Goal: Task Accomplishment & Management: Manage account settings

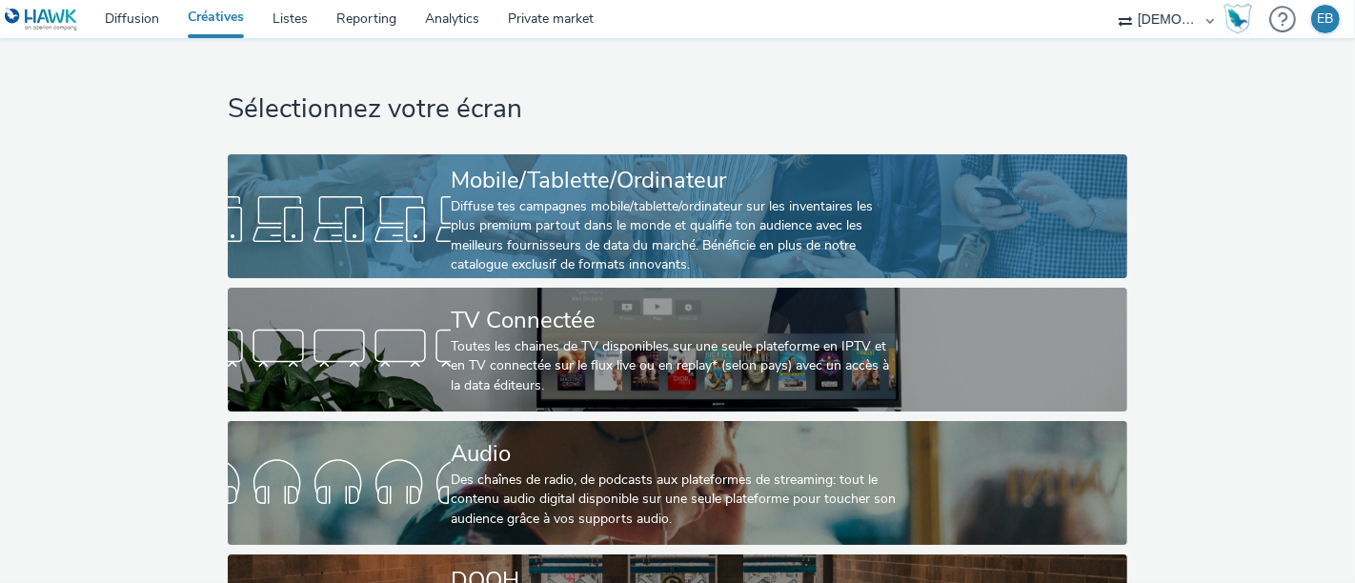
click at [618, 213] on div "Diffuse tes campagnes mobile/tablette/ordinateur sur les inventaires les plus p…" at bounding box center [674, 236] width 446 height 78
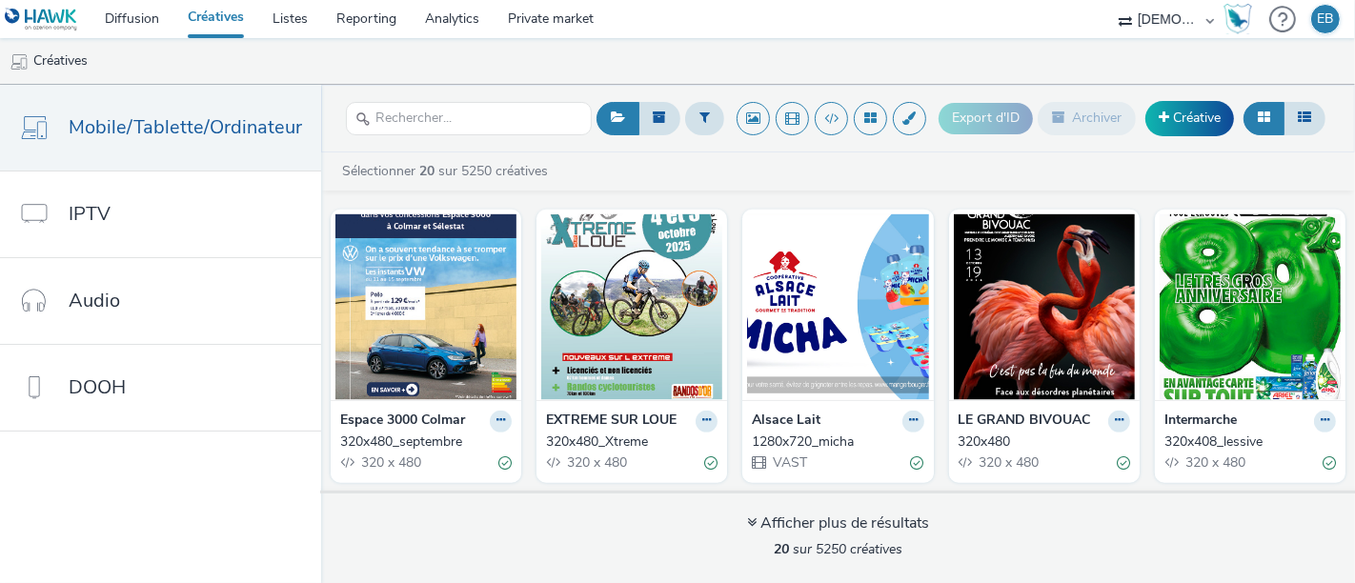
scroll to position [1216, 0]
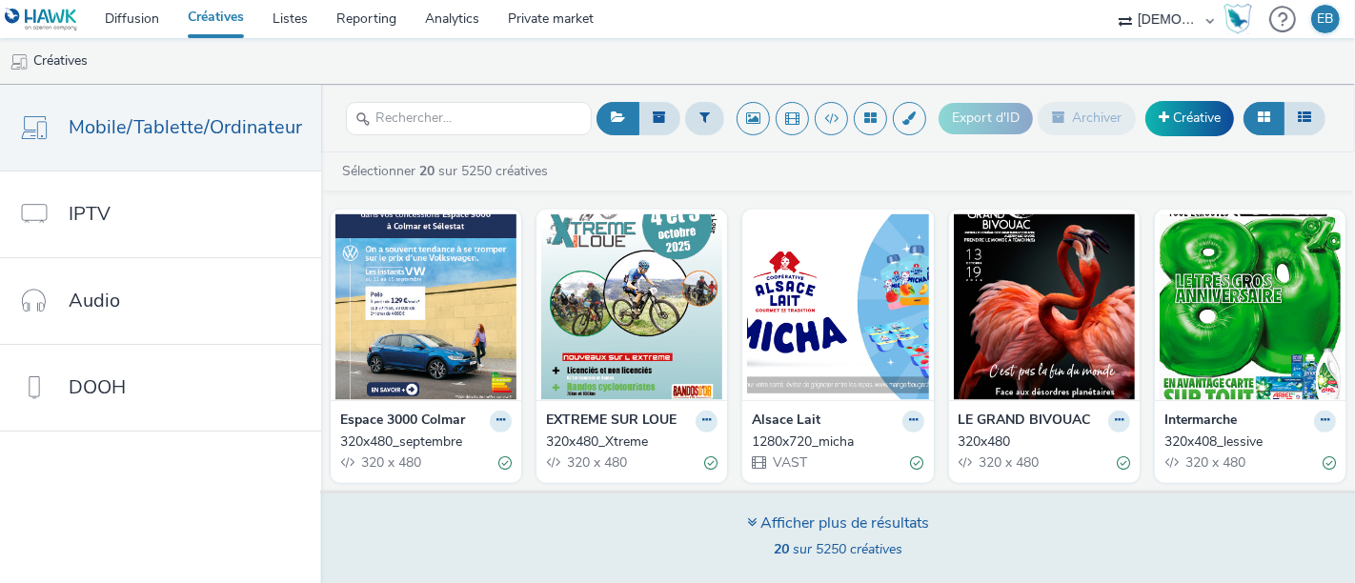
click at [822, 550] on span "20 sur 5250 créatives" at bounding box center [838, 549] width 129 height 18
click at [830, 533] on div "Afficher plus de résultats" at bounding box center [838, 524] width 182 height 22
click at [878, 511] on div "Afficher plus de résultats 20 sur 5250 créatives" at bounding box center [837, 537] width 1047 height 92
click at [868, 534] on div "Afficher plus de résultats" at bounding box center [838, 524] width 182 height 22
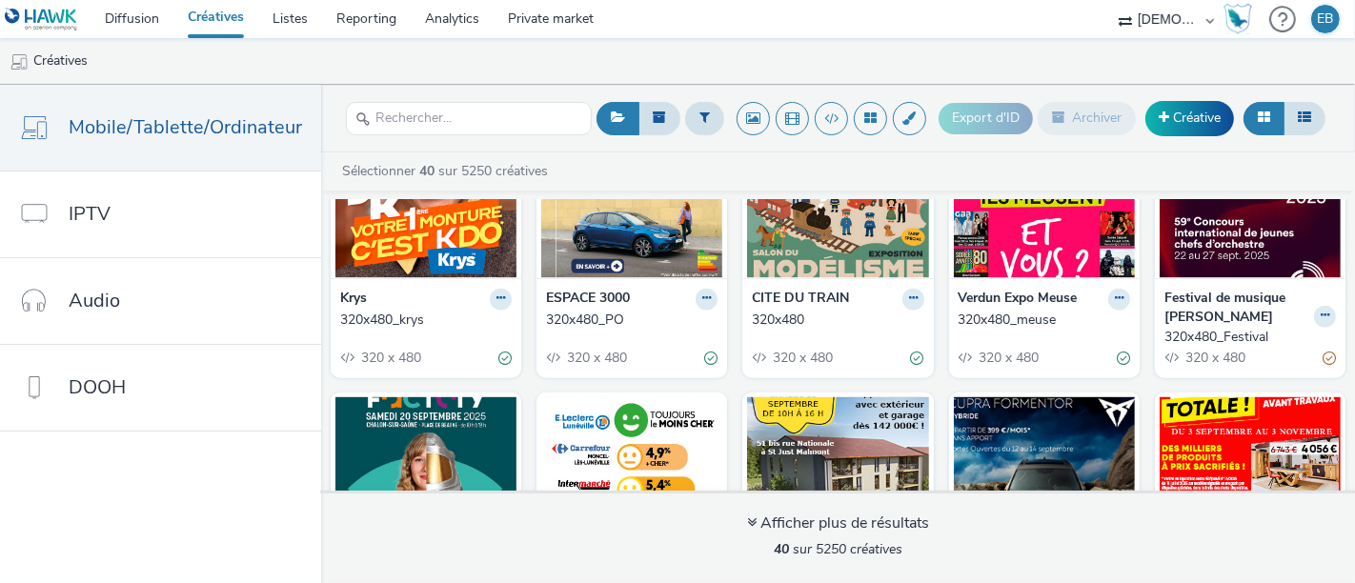
scroll to position [1641, 0]
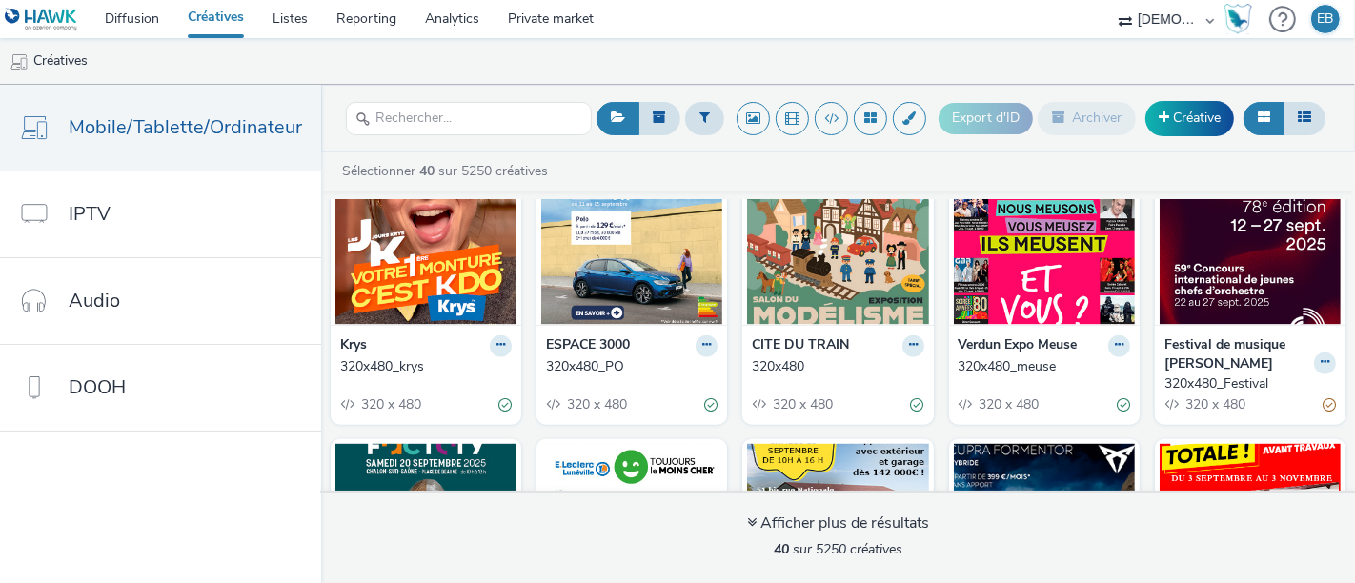
click at [717, 33] on button at bounding box center [707, 22] width 22 height 22
click at [717, 73] on link "Modifier" at bounding box center [646, 54] width 143 height 38
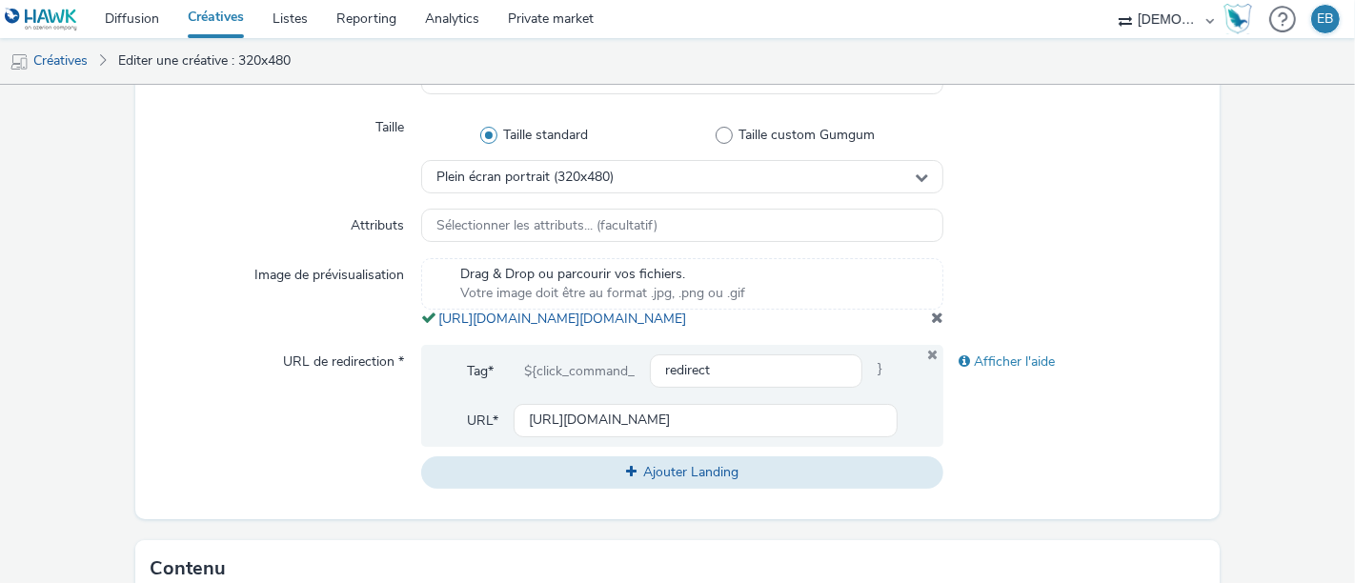
scroll to position [545, 0]
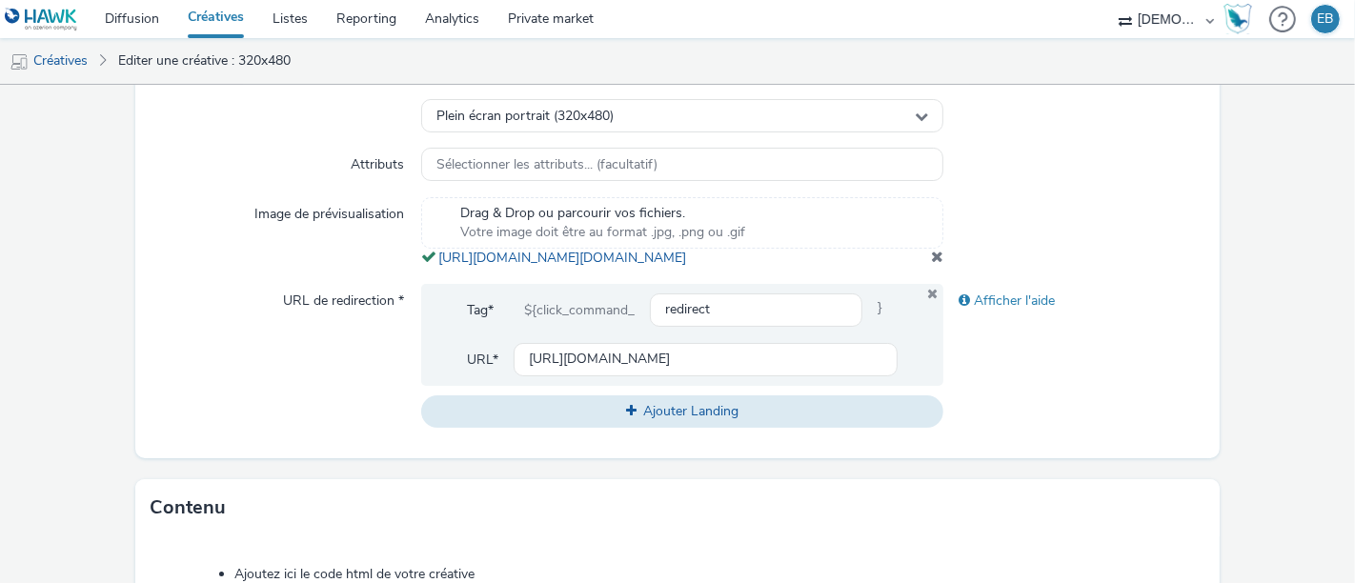
click at [943, 268] on div at bounding box center [1073, 232] width 261 height 71
click at [931, 264] on span at bounding box center [937, 256] width 12 height 15
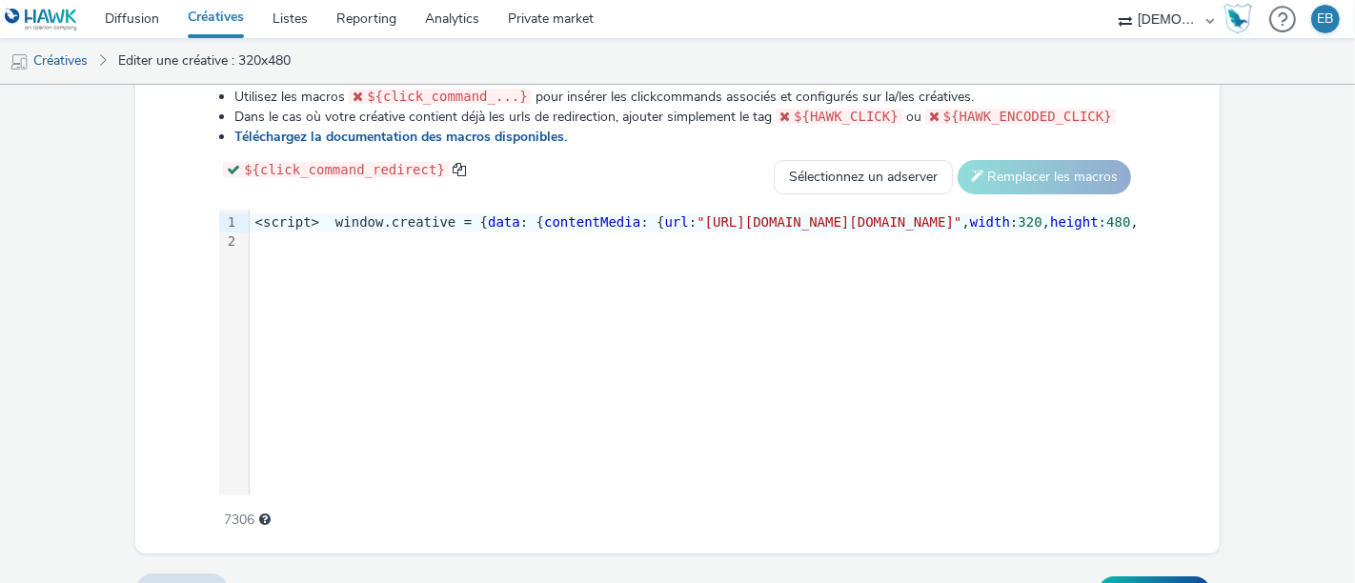
scroll to position [1087, 0]
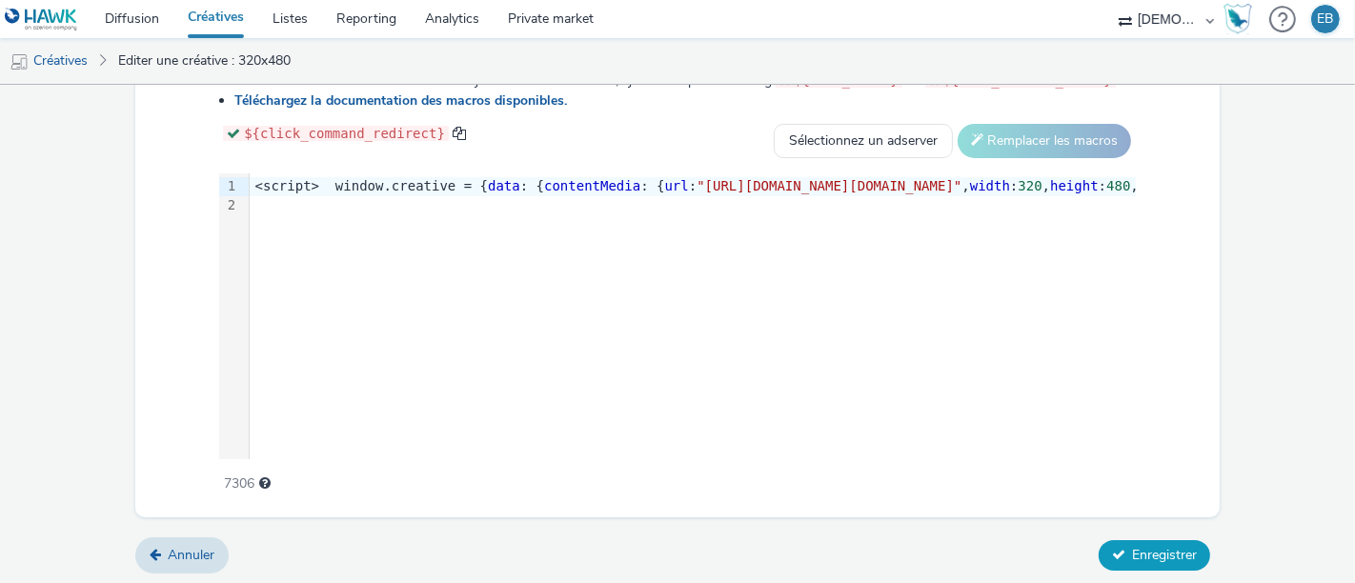
click at [1161, 553] on span "Enregistrer" at bounding box center [1164, 555] width 65 height 18
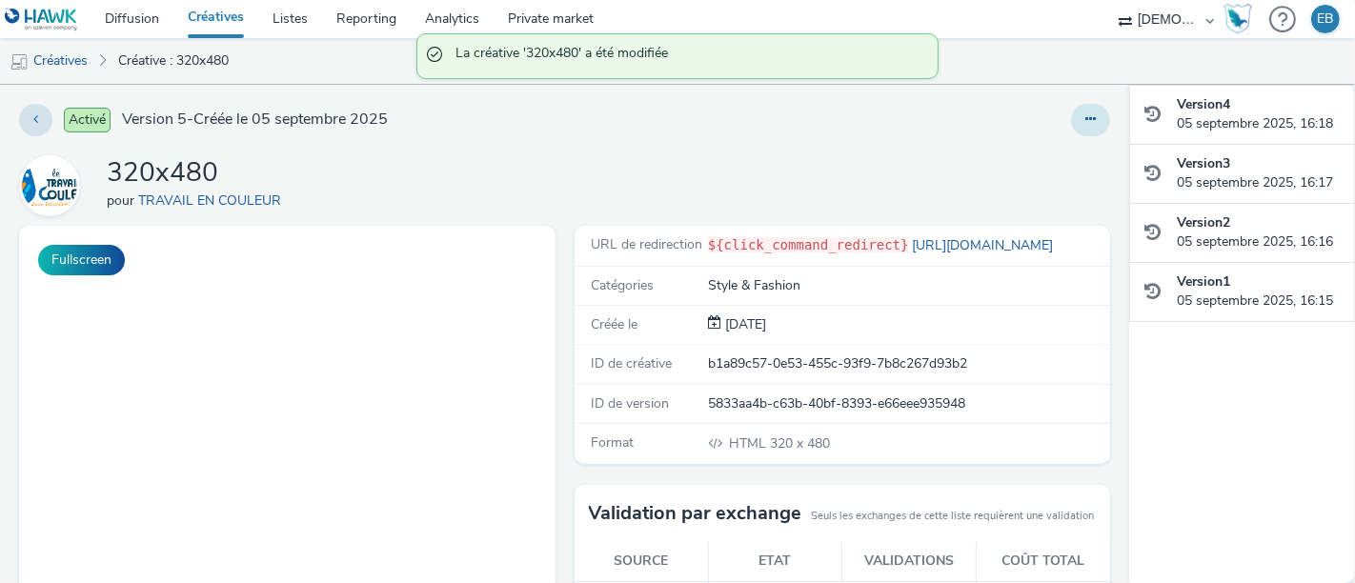
click at [1083, 116] on button at bounding box center [1090, 120] width 39 height 32
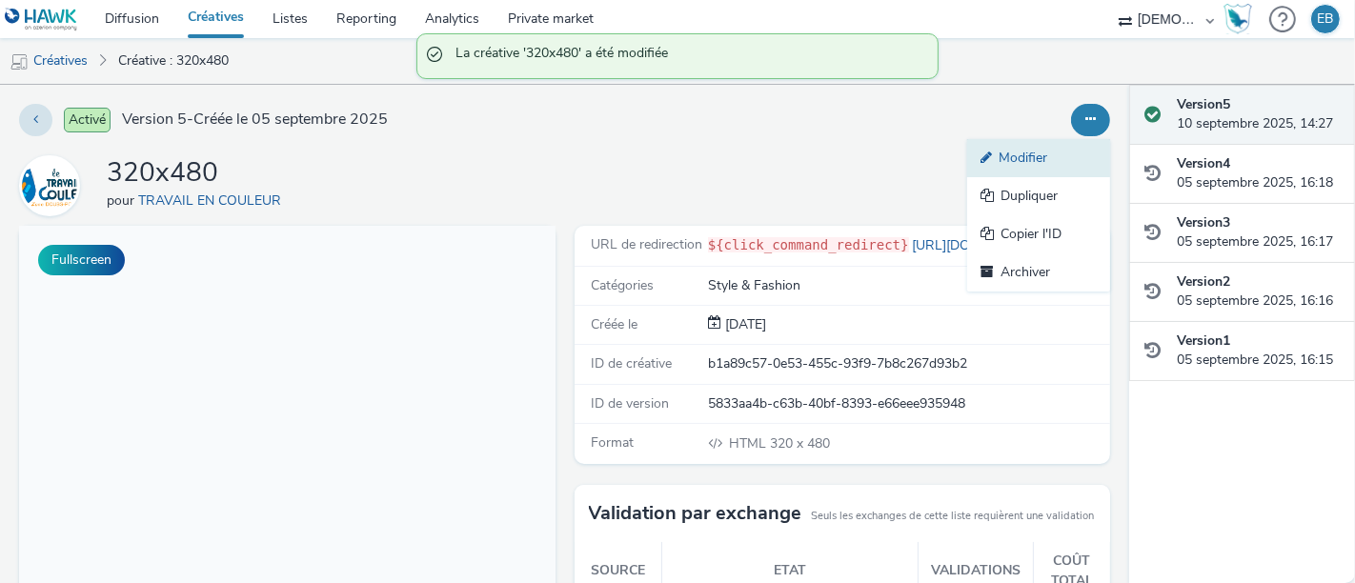
click at [1010, 159] on link "Modifier" at bounding box center [1038, 158] width 143 height 38
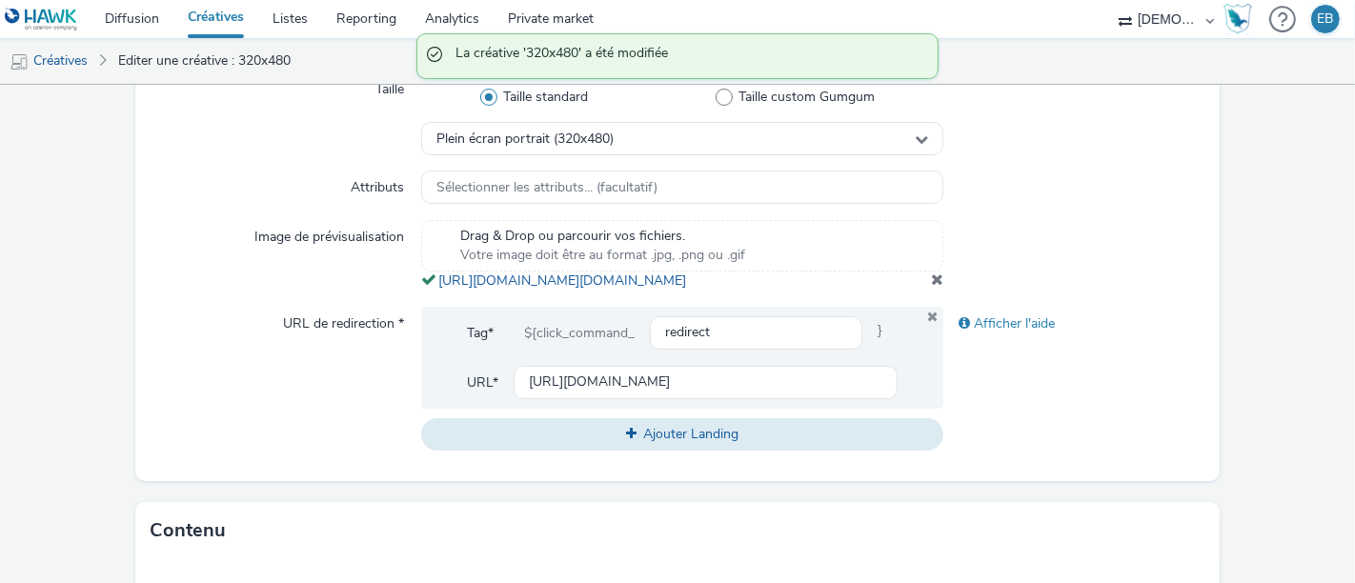
scroll to position [519, 0]
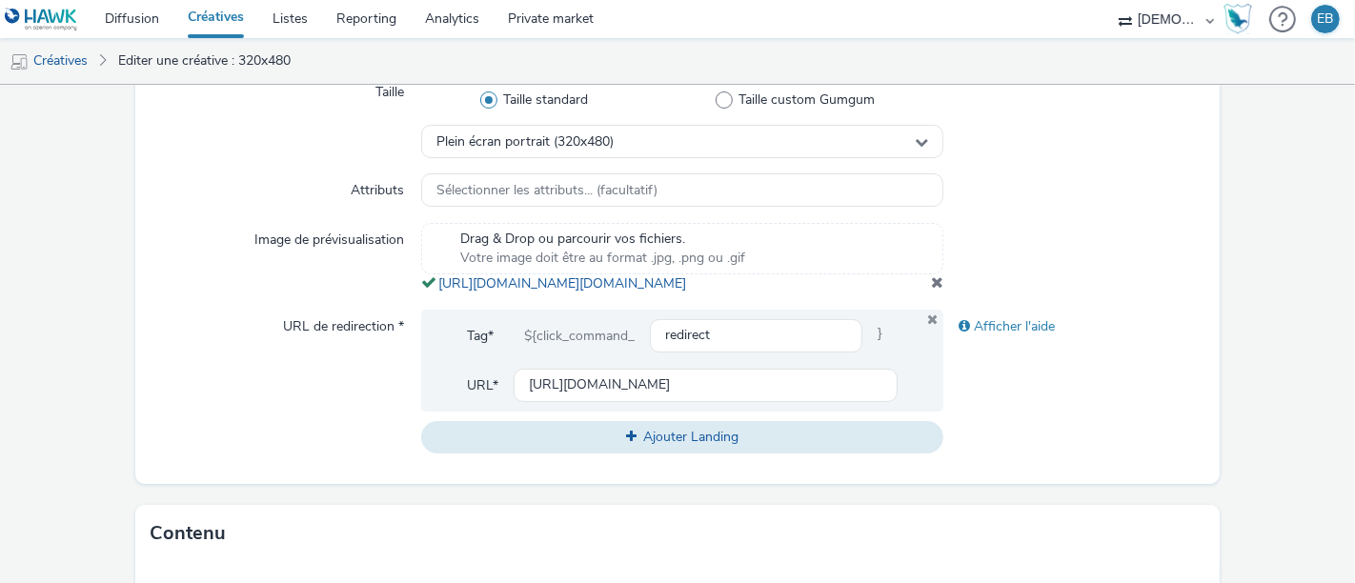
drag, startPoint x: 857, startPoint y: 331, endPoint x: 418, endPoint y: 285, distance: 440.7
click at [421, 285] on div "Drag & Drop ou parcourir vos fichiers. Votre image doit être au format .jpg, .p…" at bounding box center [682, 258] width 522 height 71
copy span "[URL][DOMAIN_NAME][DOMAIN_NAME]"
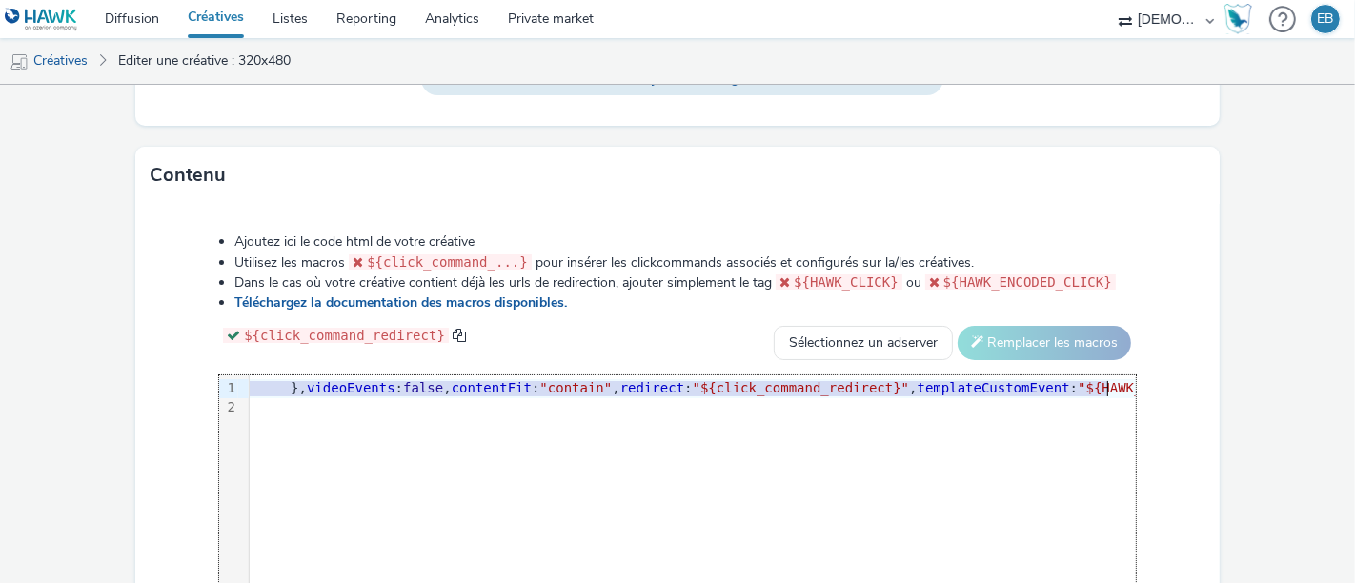
scroll to position [0, 1021]
drag, startPoint x: 859, startPoint y: 427, endPoint x: 1007, endPoint y: 417, distance: 148.0
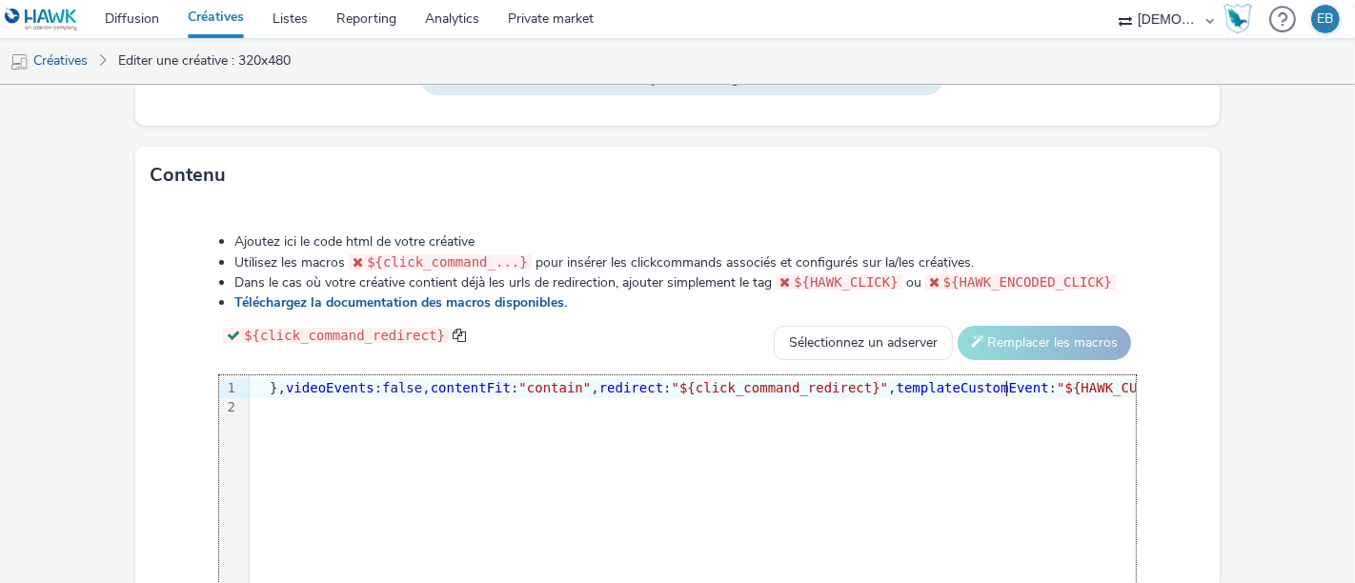
scroll to position [1119, 0]
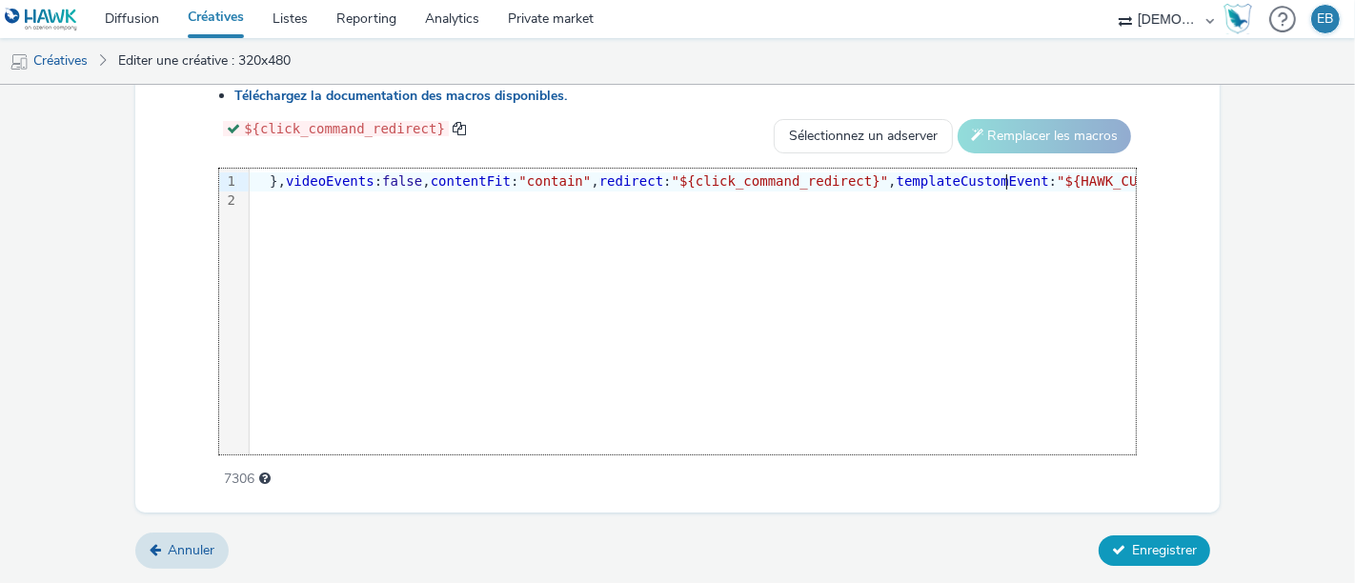
click at [1140, 555] on span "Enregistrer" at bounding box center [1164, 550] width 65 height 18
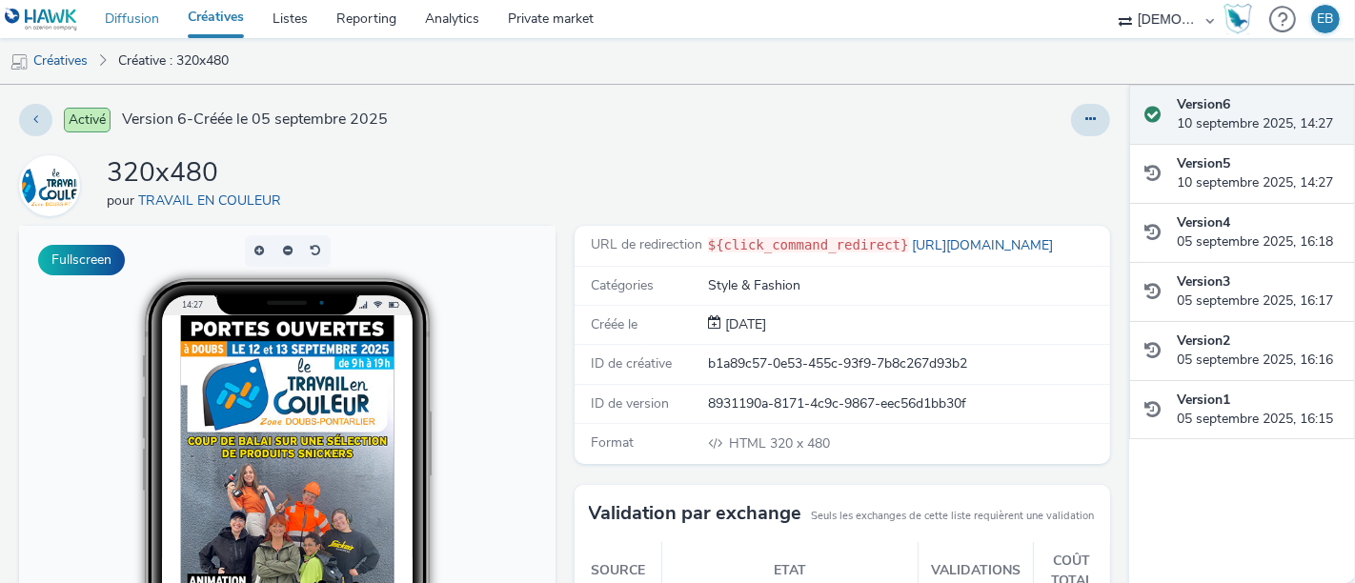
click at [126, 13] on link "Diffusion" at bounding box center [132, 19] width 83 height 38
